Goal: Information Seeking & Learning: Learn about a topic

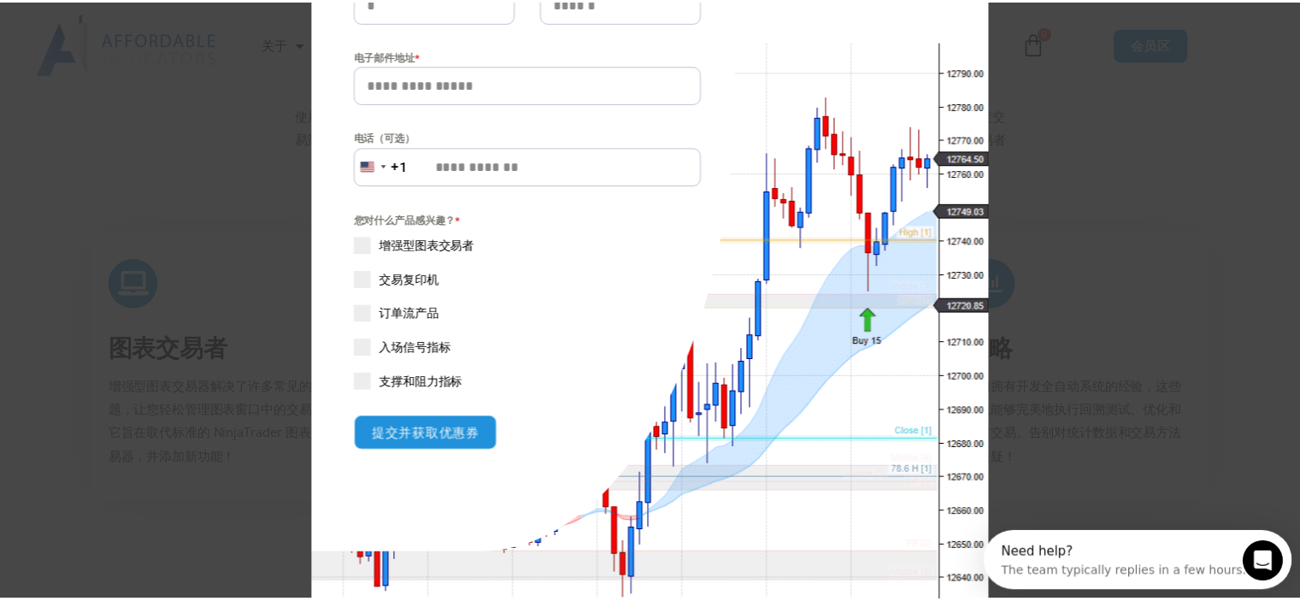
scroll to position [256, 0]
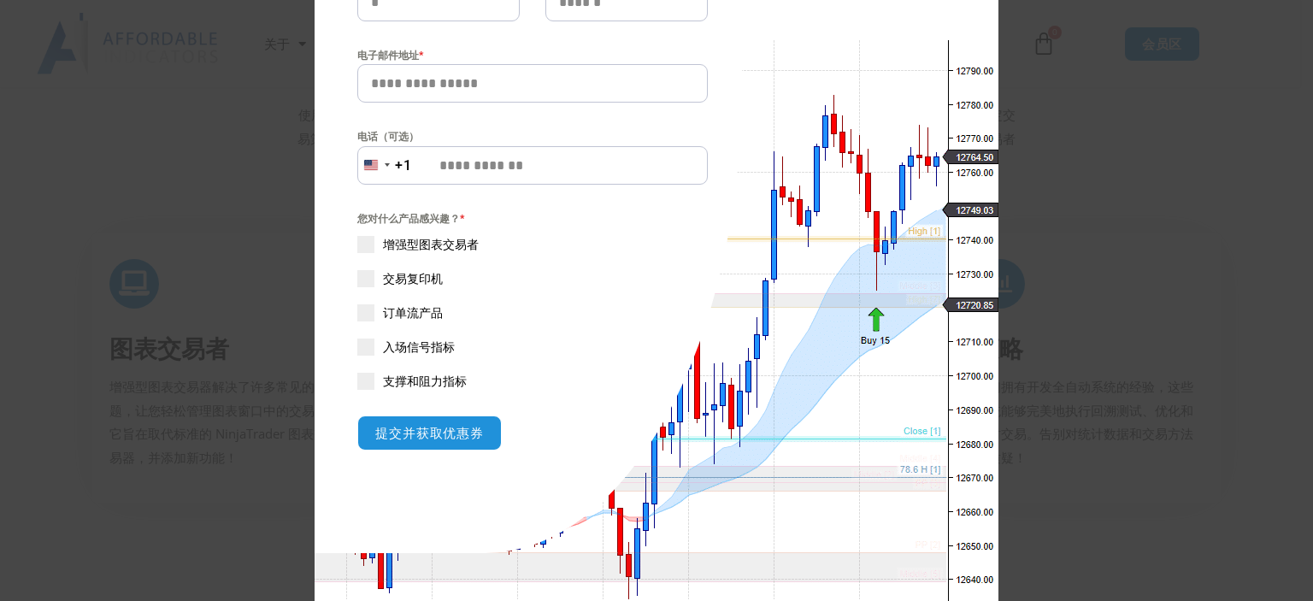
click at [1071, 193] on div "关闭此模块 立即节省 20% 准备好将 NinjaTrader 提升到更高水平了吗？输入您的邮箱地址，即可 在首次购买时 节省一大笔钱！ 电子邮件地址 * 电…" at bounding box center [656, 300] width 1313 height 601
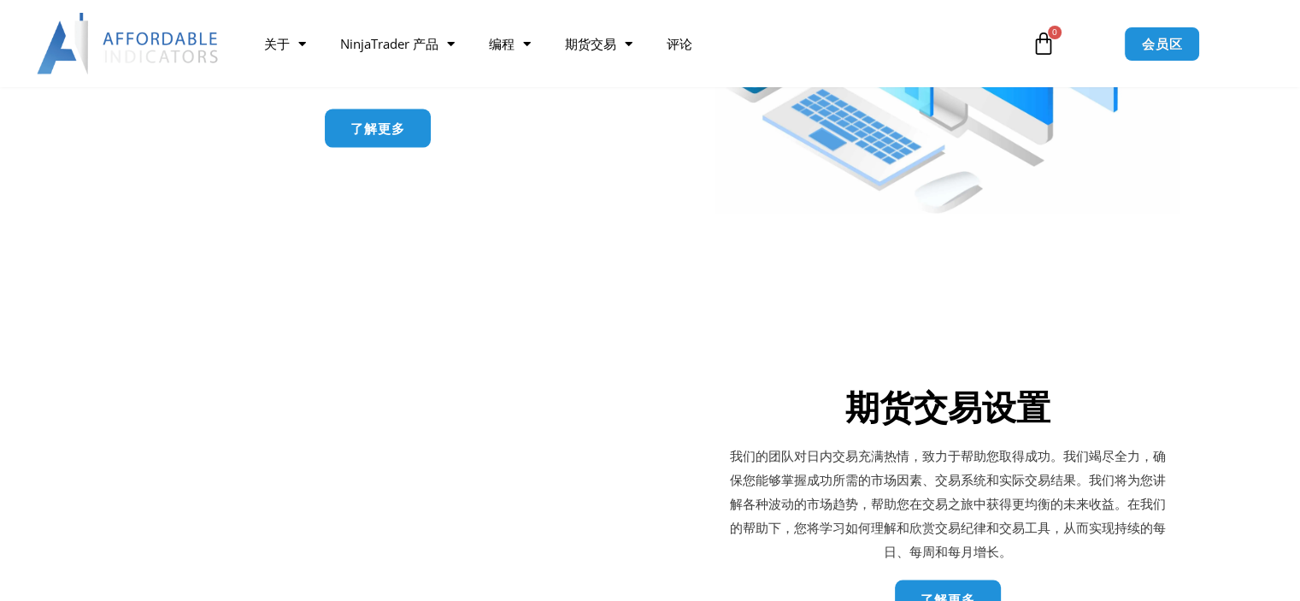
scroll to position [3118, 0]
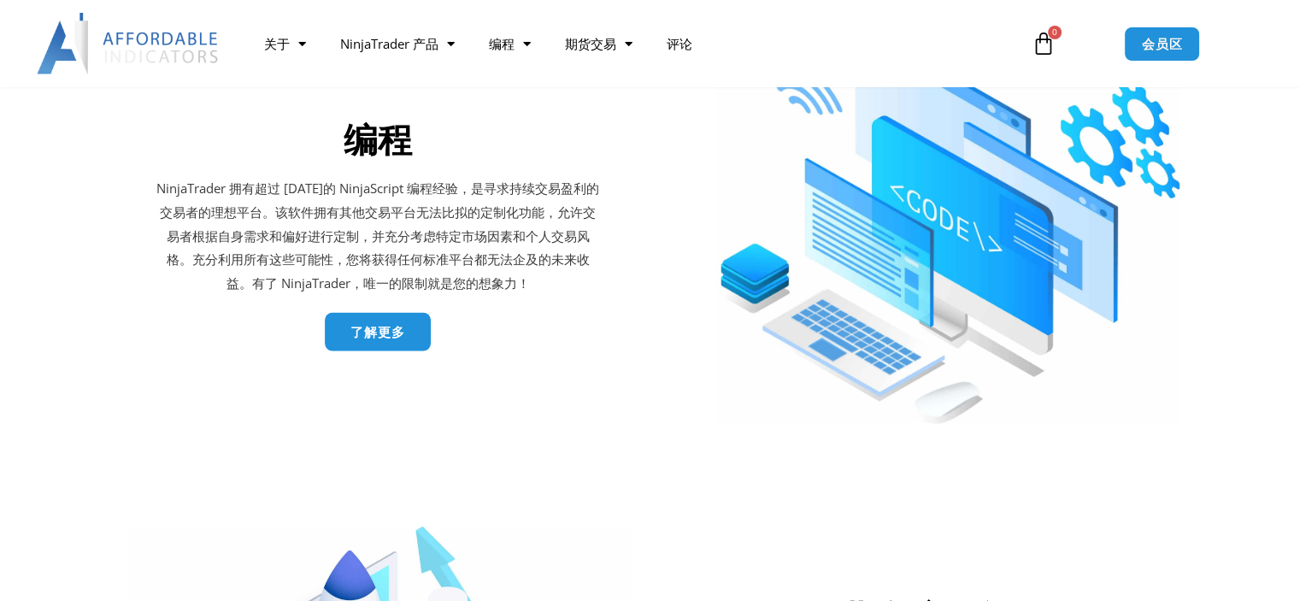
click at [386, 341] on link "了解更多" at bounding box center [378, 331] width 106 height 38
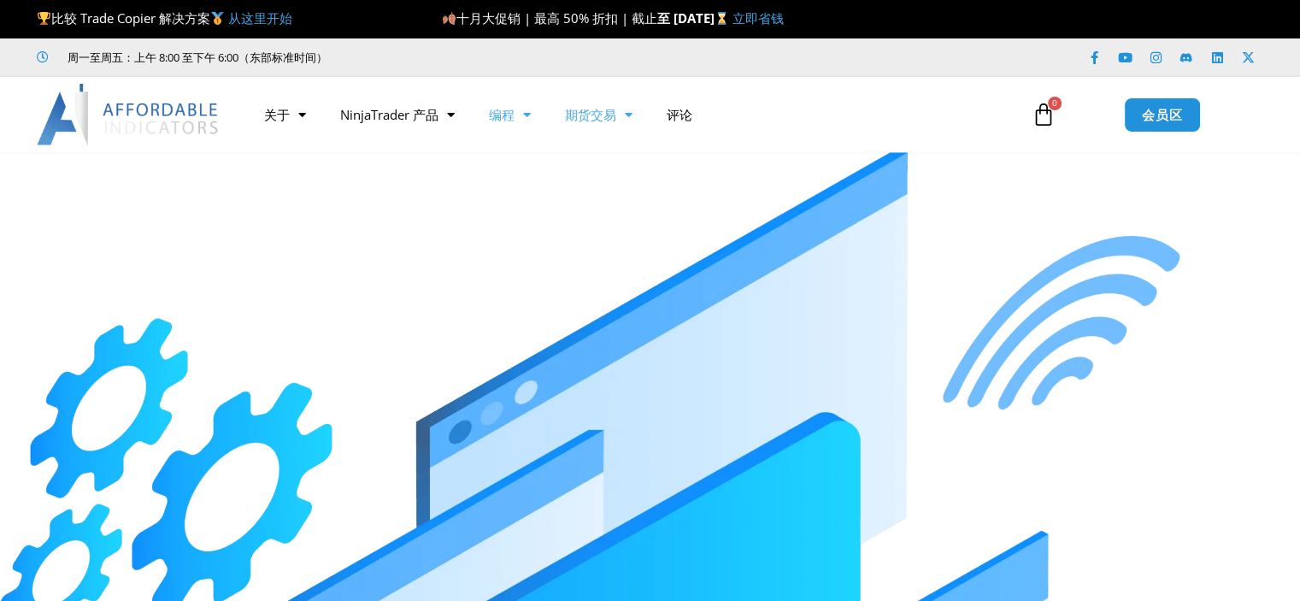
click at [609, 115] on font "期货交易" at bounding box center [590, 114] width 51 height 17
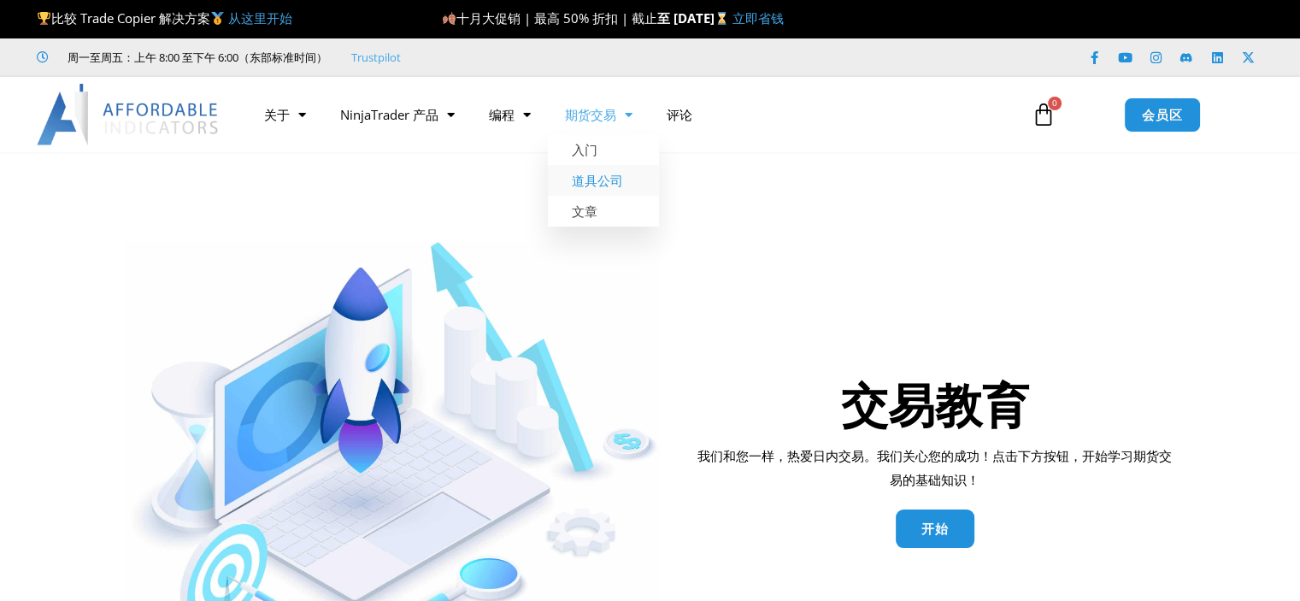
click at [592, 172] on font "道具公司" at bounding box center [597, 180] width 51 height 17
